Goal: Navigation & Orientation: Find specific page/section

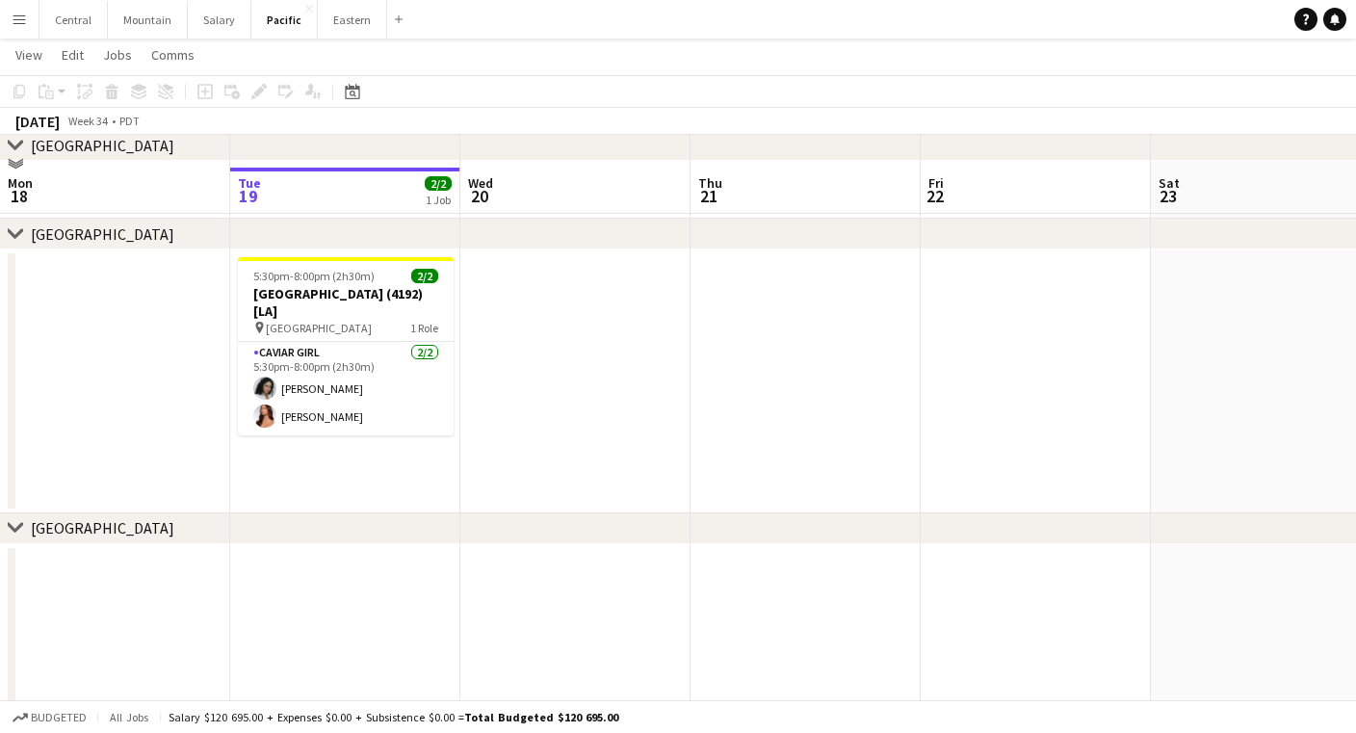
scroll to position [120, 0]
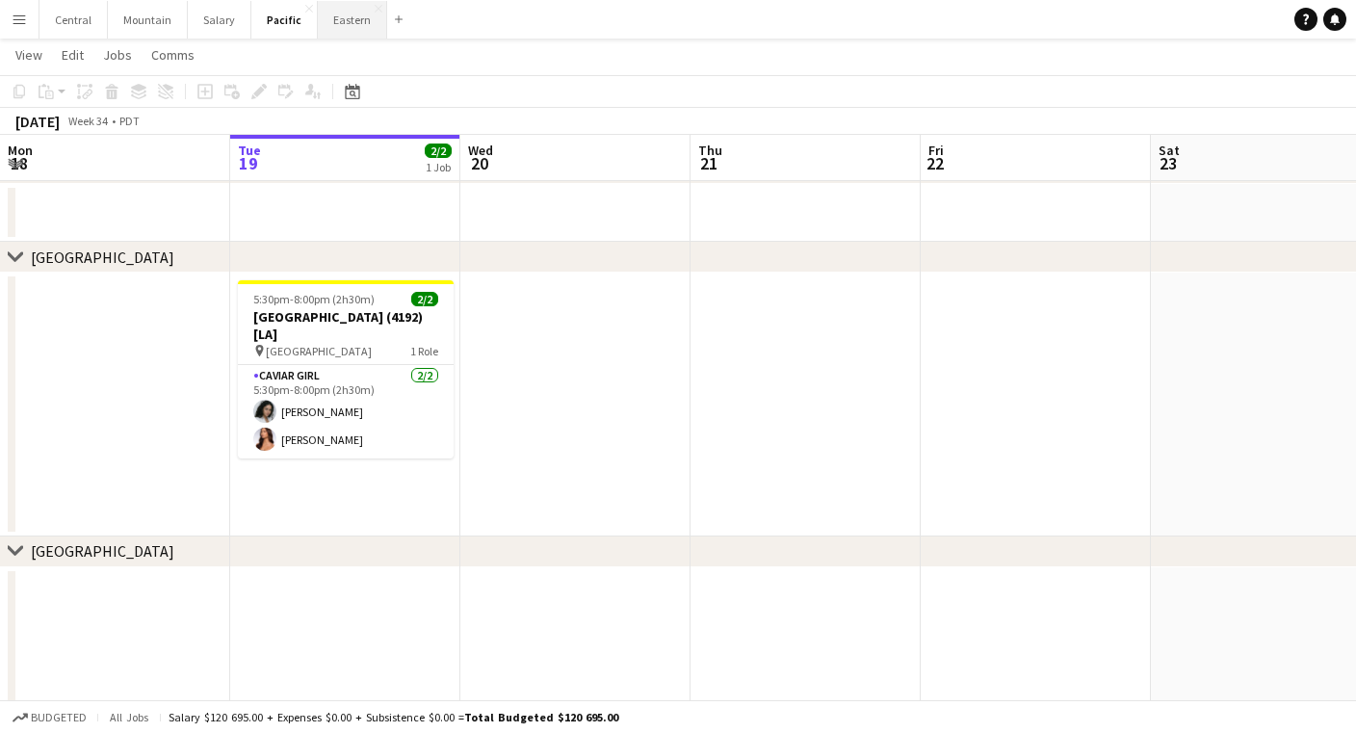
click at [340, 30] on button "Eastern Close" at bounding box center [352, 20] width 69 height 38
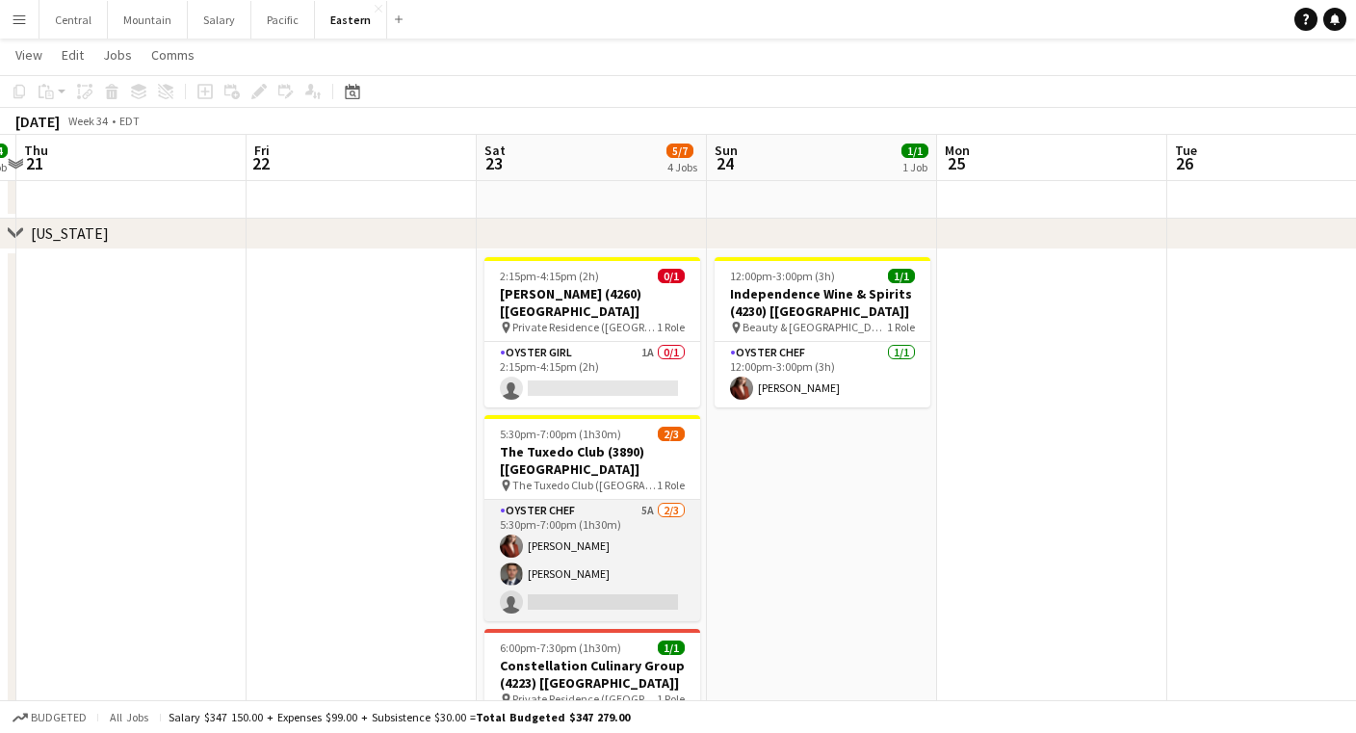
scroll to position [545, 0]
